Goal: Information Seeking & Learning: Check status

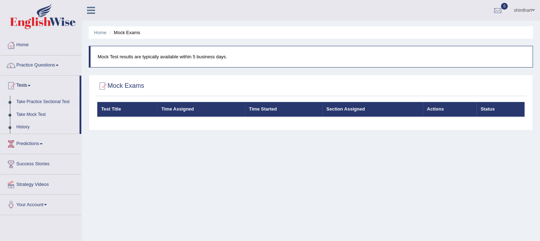
click at [125, 104] on th "Test Title" at bounding box center [127, 109] width 60 height 15
click at [138, 176] on div "Home Mock Exams Mock Test results are typically available within 5 business day…" at bounding box center [311, 177] width 458 height 355
click at [265, 109] on th "Time Started" at bounding box center [283, 109] width 77 height 15
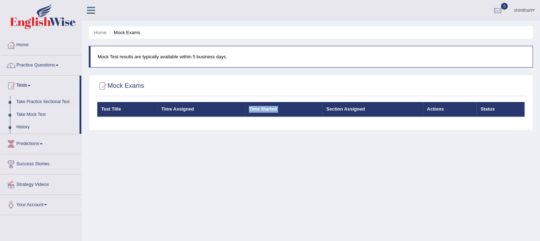
click at [265, 109] on th "Time Started" at bounding box center [283, 109] width 77 height 15
click at [451, 107] on th "Actions" at bounding box center [450, 109] width 54 height 15
click at [26, 125] on link "History" at bounding box center [46, 127] width 66 height 13
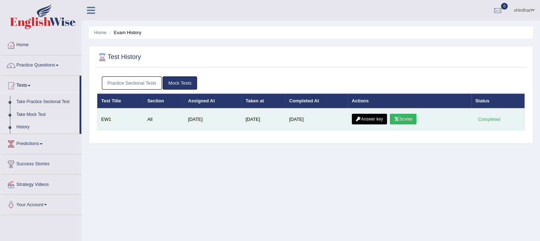
click at [407, 122] on link "Scores" at bounding box center [403, 119] width 26 height 11
click at [373, 118] on link "Answer key" at bounding box center [369, 119] width 35 height 11
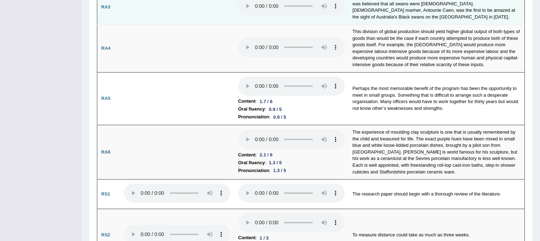
scroll to position [256, 0]
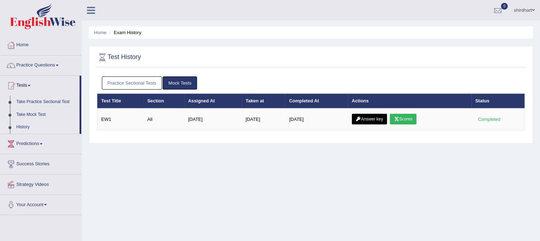
drag, startPoint x: 227, startPoint y: 114, endPoint x: 166, endPoint y: 194, distance: 101.0
click at [166, 194] on div "Home Exam History Test History Practice Sectional Tests Mock Tests Test Title S…" at bounding box center [311, 177] width 458 height 355
click at [180, 81] on link "Mock Tests" at bounding box center [180, 82] width 34 height 13
click at [146, 80] on link "Practice Sectional Tests" at bounding box center [132, 82] width 60 height 13
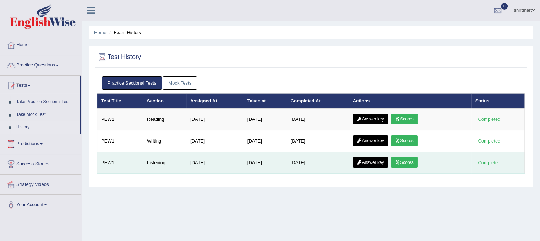
click at [402, 161] on link "Scores" at bounding box center [404, 162] width 26 height 11
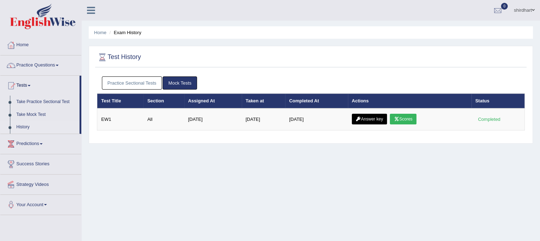
click at [154, 80] on link "Practice Sectional Tests" at bounding box center [132, 82] width 60 height 13
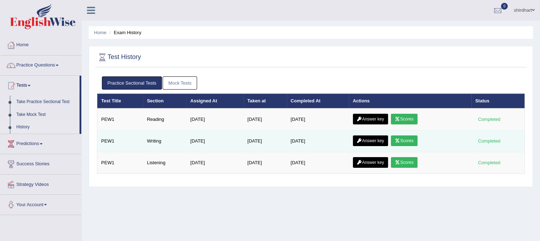
click at [409, 140] on link "Scores" at bounding box center [404, 140] width 26 height 11
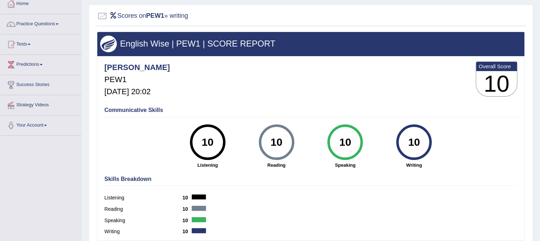
scroll to position [43, 0]
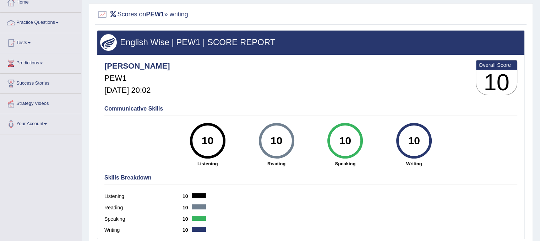
click at [53, 28] on link "Practice Questions" at bounding box center [40, 22] width 81 height 18
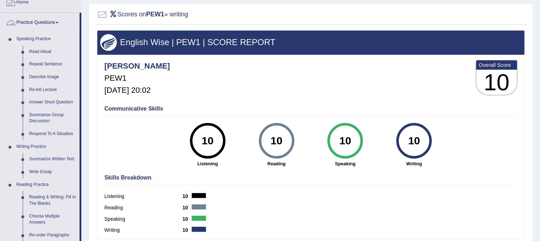
click at [27, 7] on link "Home" at bounding box center [40, 2] width 81 height 18
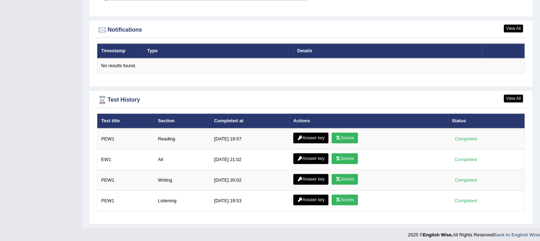
scroll to position [850, 0]
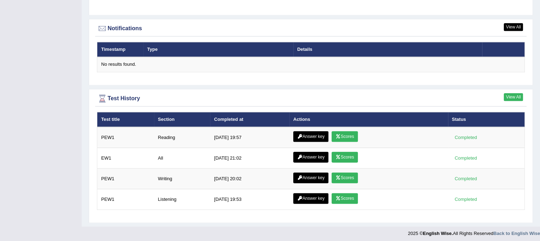
click at [519, 94] on link "View All" at bounding box center [513, 97] width 19 height 8
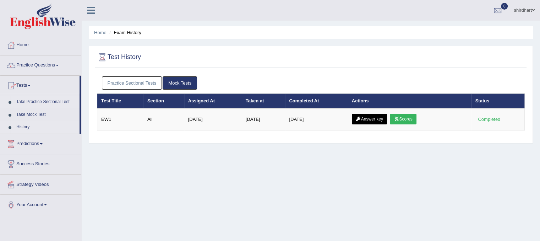
click at [33, 103] on link "Take Practice Sectional Test" at bounding box center [46, 102] width 66 height 13
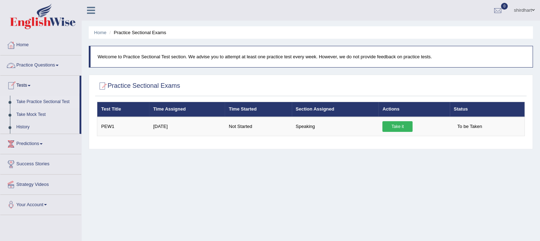
click at [45, 63] on link "Practice Questions" at bounding box center [40, 64] width 81 height 18
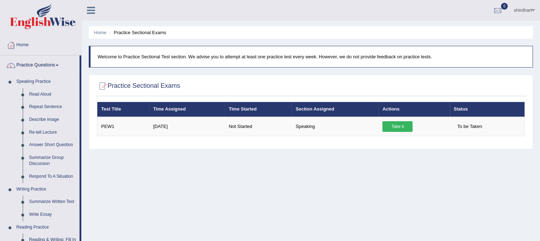
click at [45, 63] on link "Practice Questions" at bounding box center [39, 64] width 79 height 18
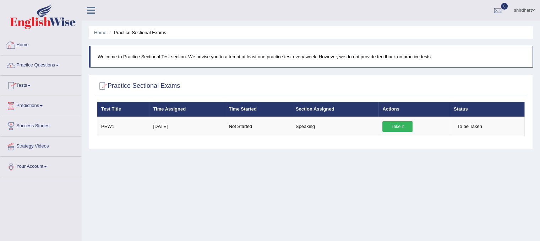
click at [22, 43] on link "Home" at bounding box center [40, 44] width 81 height 18
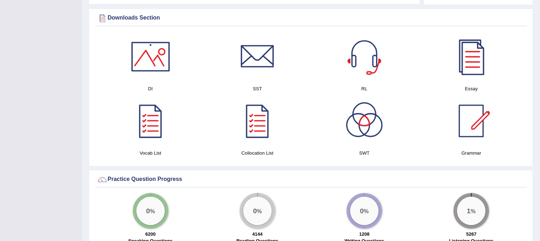
scroll to position [369, 0]
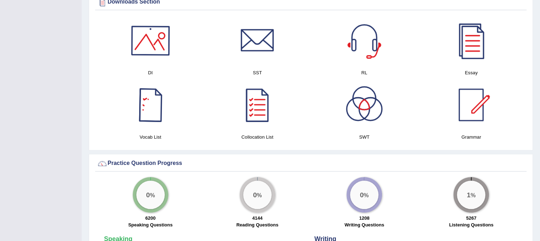
click at [146, 44] on div at bounding box center [151, 41] width 50 height 50
